Goal: Find specific page/section: Find specific page/section

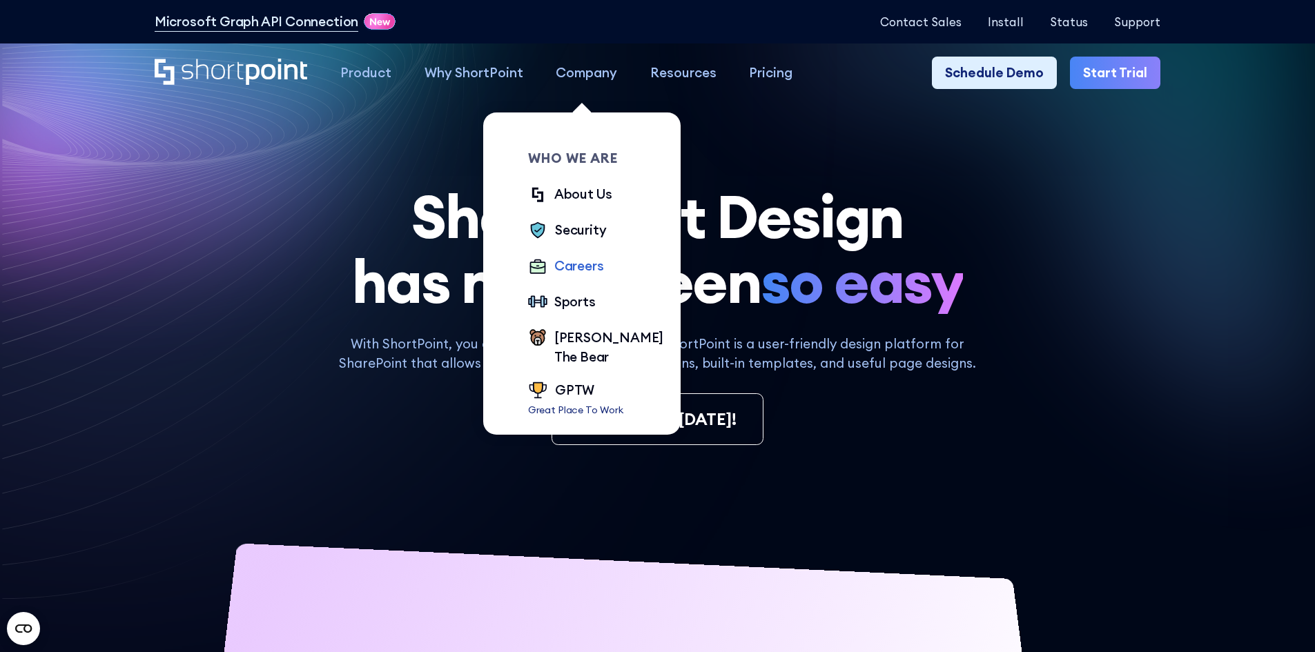
click at [587, 264] on div "Careers" at bounding box center [579, 266] width 50 height 20
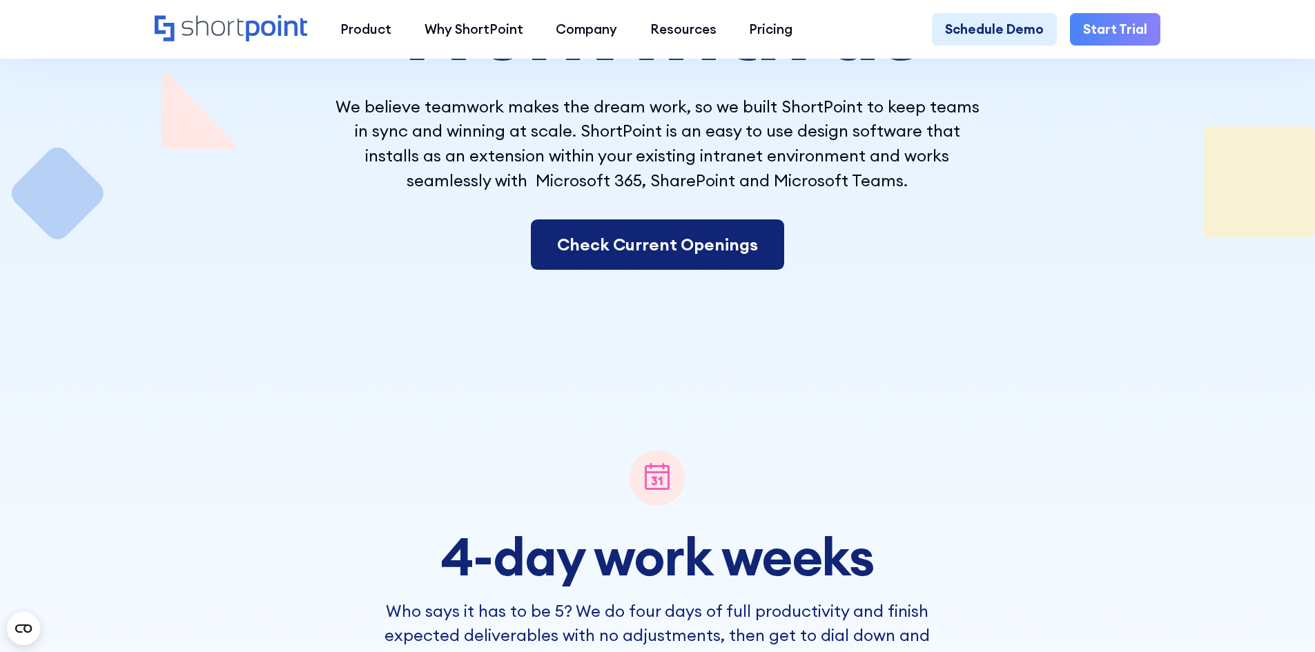
click at [632, 248] on link "Check Current Openings" at bounding box center [657, 245] width 253 height 51
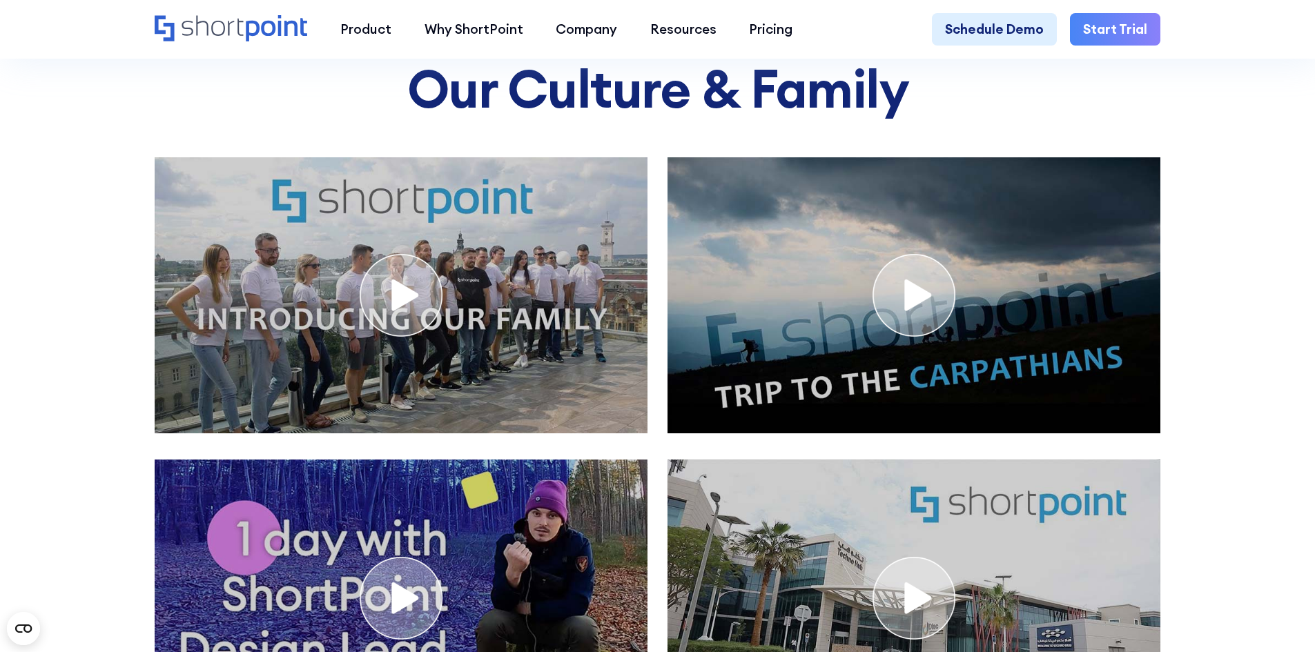
scroll to position [7648, 0]
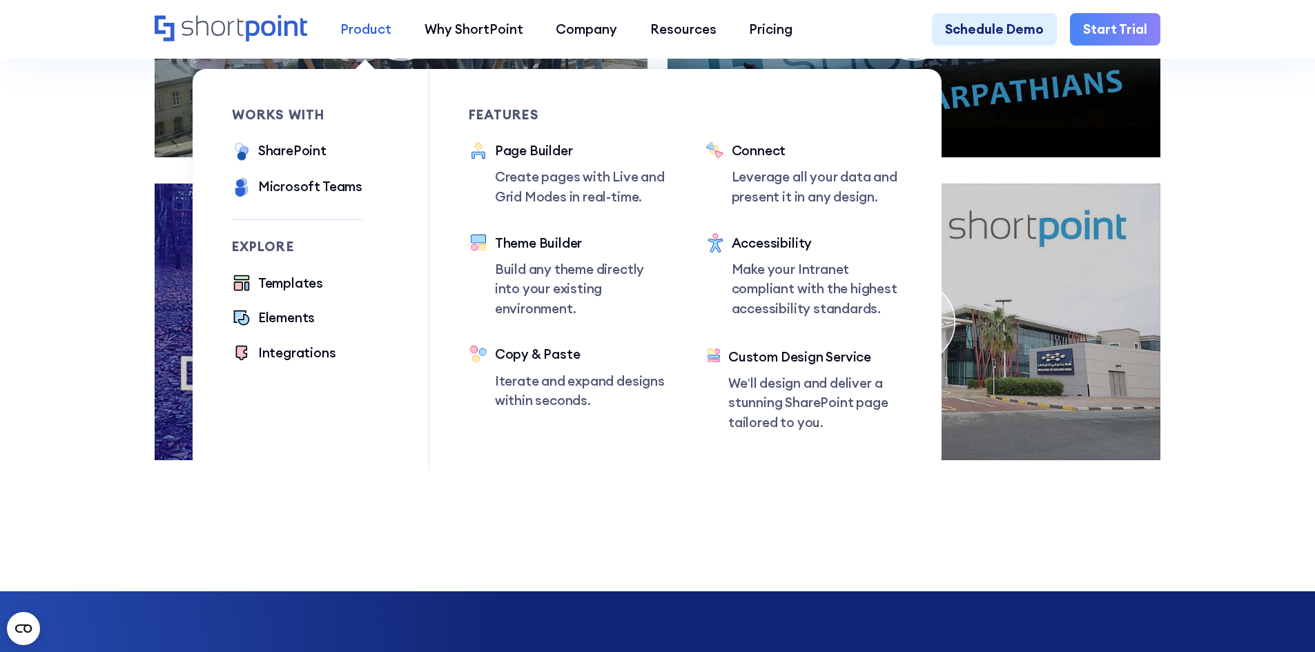
click at [353, 30] on div "Product" at bounding box center [365, 29] width 51 height 20
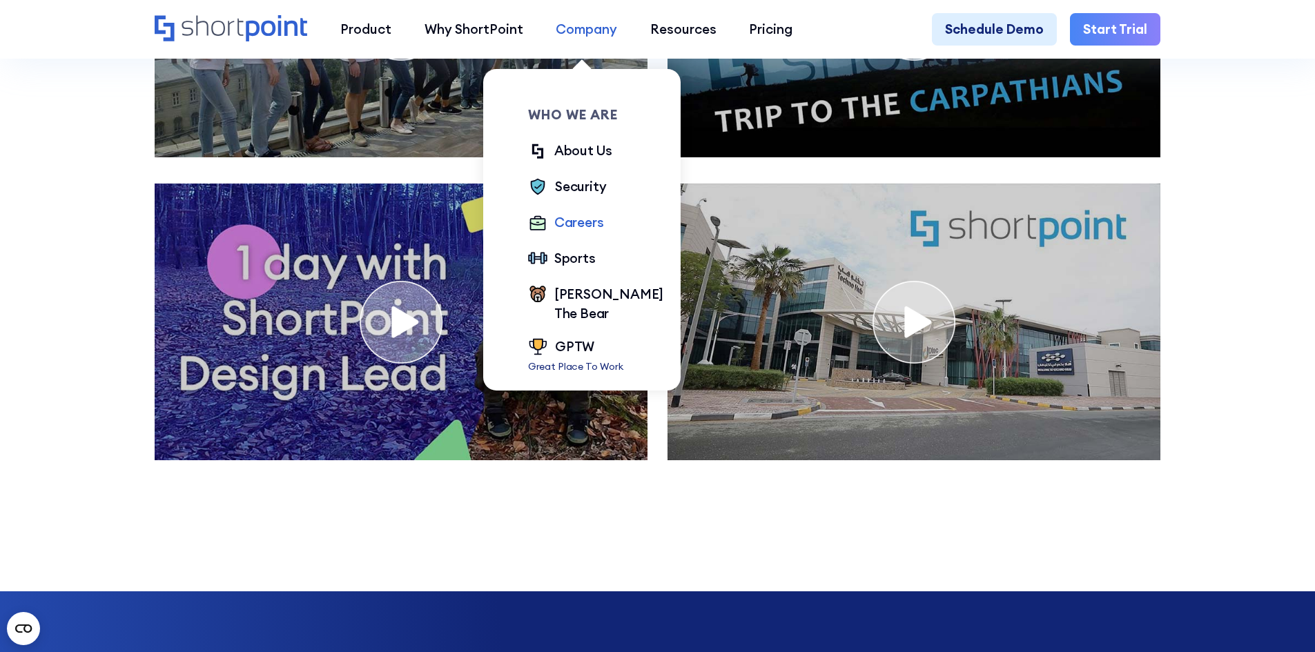
click at [594, 25] on div "Company" at bounding box center [586, 29] width 61 height 20
